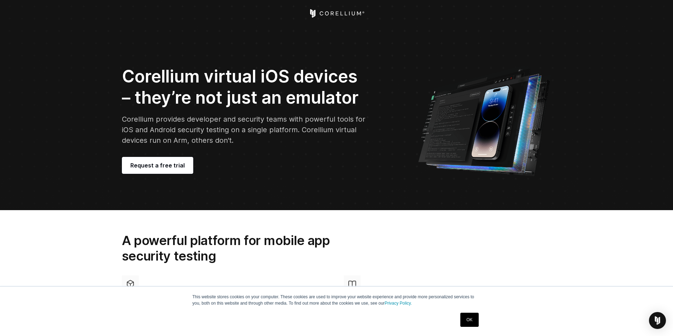
click at [344, 6] on header at bounding box center [336, 13] width 673 height 27
click at [336, 19] on header at bounding box center [336, 13] width 673 height 27
click at [328, 15] on icon "Corellium Home" at bounding box center [336, 13] width 56 height 8
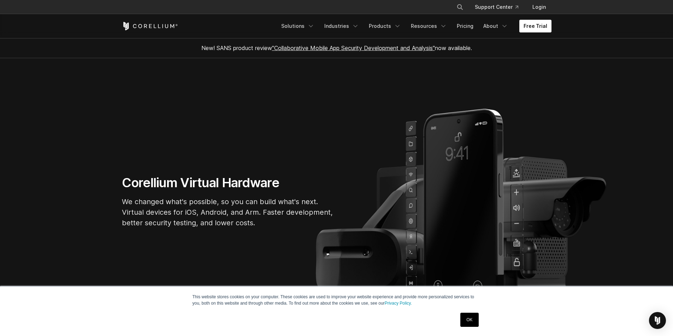
click at [534, 27] on link "Free Trial" at bounding box center [535, 26] width 32 height 13
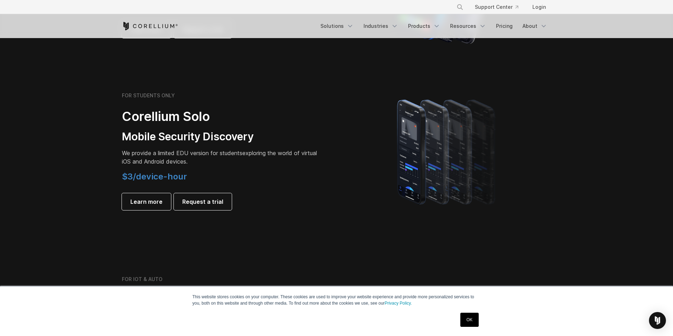
scroll to position [494, 0]
